Goal: Information Seeking & Learning: Find specific fact

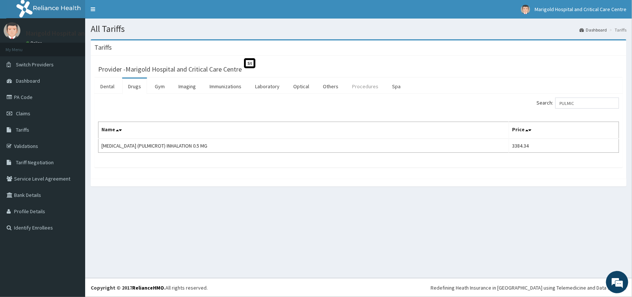
click at [368, 86] on link "Procedures" at bounding box center [365, 87] width 38 height 16
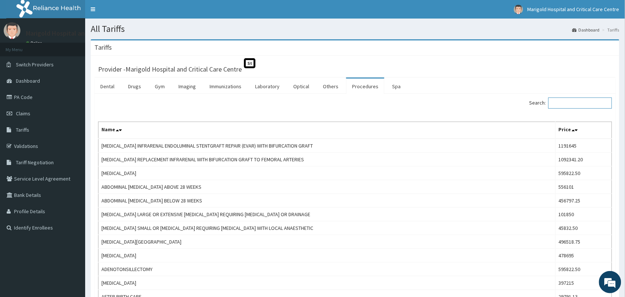
click at [567, 108] on input "Search:" at bounding box center [580, 102] width 64 height 11
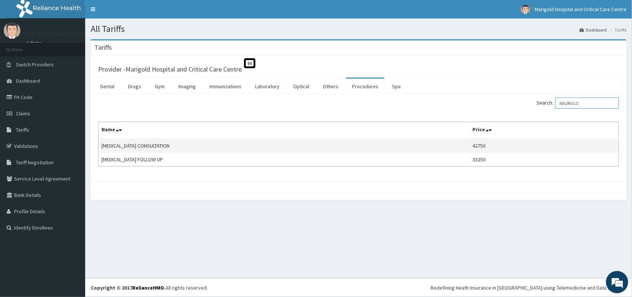
type input "NEUROLO"
drag, startPoint x: 490, startPoint y: 144, endPoint x: 474, endPoint y: 147, distance: 15.8
click at [474, 147] on td "42750" at bounding box center [545, 146] width 150 height 14
copy td "42750"
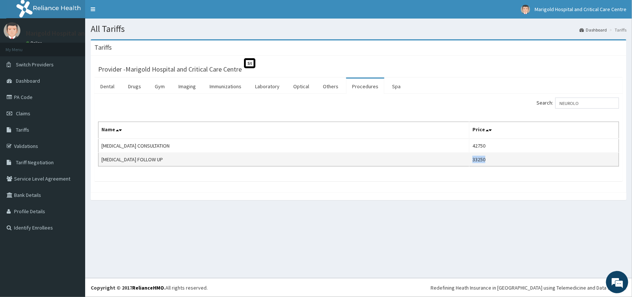
drag, startPoint x: 490, startPoint y: 158, endPoint x: 473, endPoint y: 160, distance: 16.4
click at [473, 160] on td "33250" at bounding box center [545, 160] width 150 height 14
copy td "33250"
